Goal: Task Accomplishment & Management: Use online tool/utility

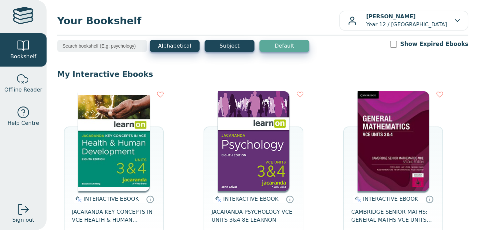
click at [123, 142] on img at bounding box center [114, 141] width 72 height 100
